Goal: Go to known website: Access a specific website the user already knows

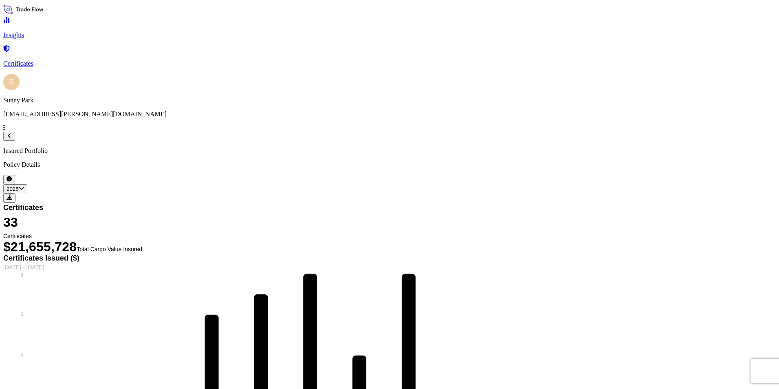
select select "2025"
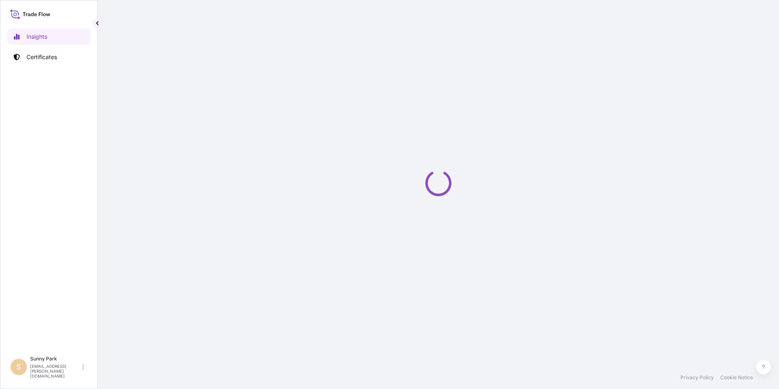
select select "2025"
